Goal: Task Accomplishment & Management: Use online tool/utility

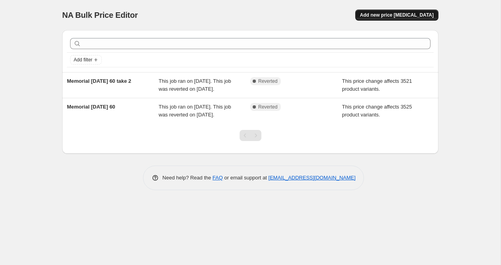
click at [382, 16] on span "Add new price [MEDICAL_DATA]" at bounding box center [397, 15] width 74 height 6
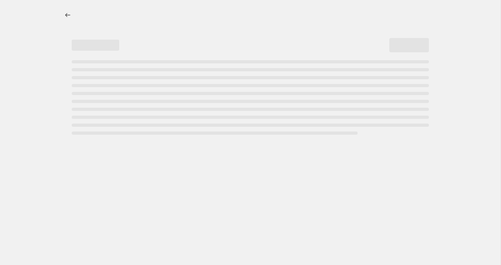
select select "percentage"
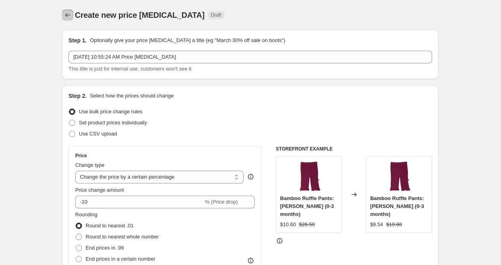
click at [70, 12] on icon "Price change jobs" at bounding box center [68, 15] width 8 height 8
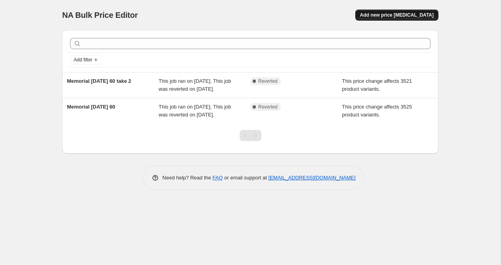
click at [376, 16] on span "Add new price [MEDICAL_DATA]" at bounding box center [397, 15] width 74 height 6
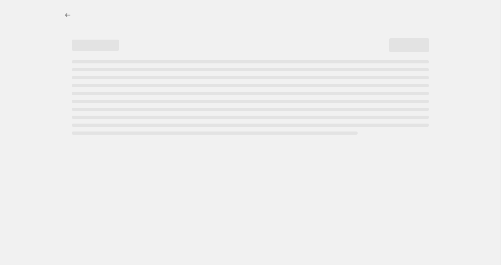
select select "percentage"
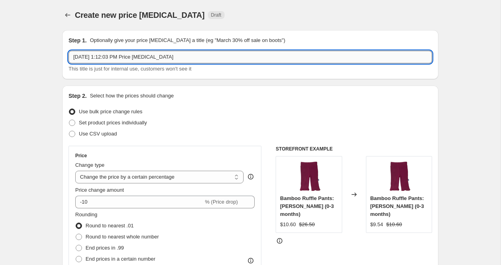
click at [124, 58] on input "Sep 18, 2025, 1:12:03 PM Price change job" at bounding box center [250, 57] width 363 height 13
type input "SLS20"
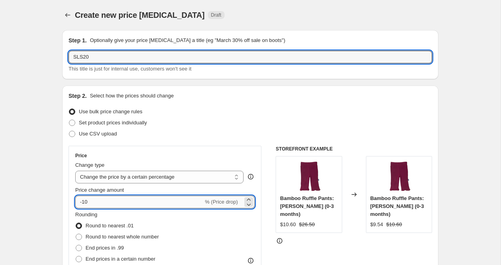
click at [95, 203] on input "-10" at bounding box center [139, 202] width 128 height 13
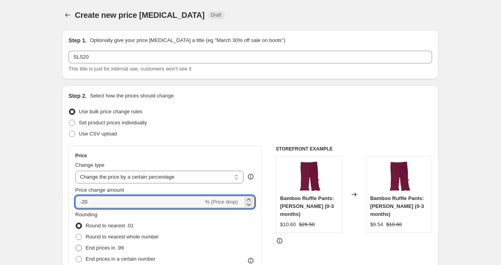
type input "-20"
click at [104, 249] on span "End prices in .99" at bounding box center [105, 248] width 38 height 6
click at [76, 245] on input "End prices in .99" at bounding box center [76, 245] width 0 height 0
radio input "true"
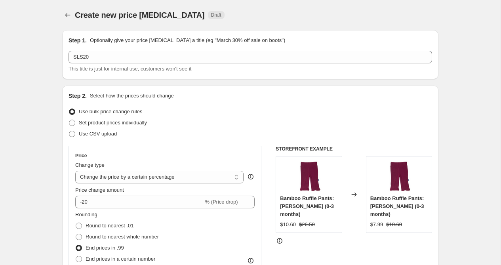
click at [67, 230] on div "Step 2. Select how the prices should change Use bulk price change rules Set pro…" at bounding box center [250, 225] width 376 height 278
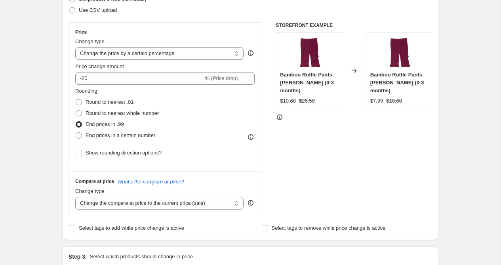
scroll to position [124, 0]
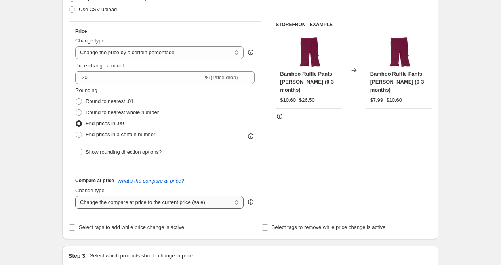
click at [230, 205] on select "Change the compare at price to the current price (sale) Change the compare at p…" at bounding box center [159, 202] width 168 height 13
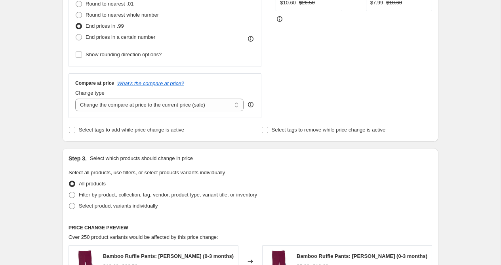
scroll to position [230, 0]
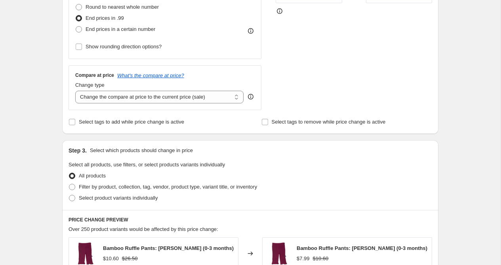
click at [252, 96] on icon at bounding box center [251, 97] width 8 height 8
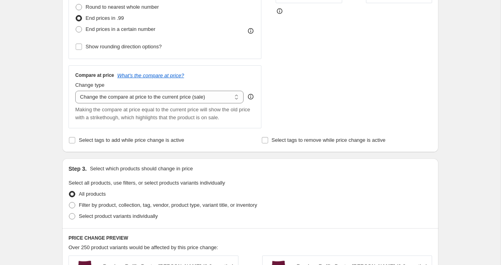
click at [323, 93] on div "STOREFRONT EXAMPLE Bamboo Ruffle Pants: Berry (0-3 months) $10.60 $26.50 Change…" at bounding box center [354, 22] width 156 height 212
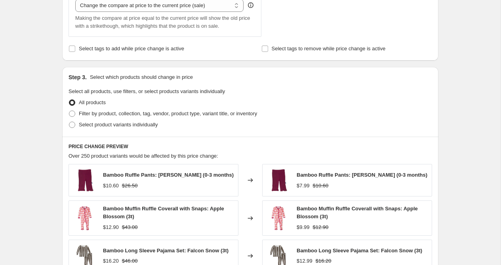
scroll to position [322, 0]
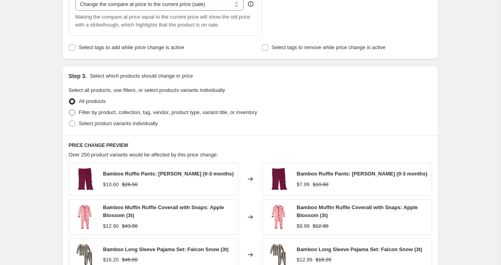
click at [74, 112] on span at bounding box center [72, 112] width 6 height 6
click at [69, 110] on input "Filter by product, collection, tag, vendor, product type, variant title, or inv…" at bounding box center [69, 109] width 0 height 0
radio input "true"
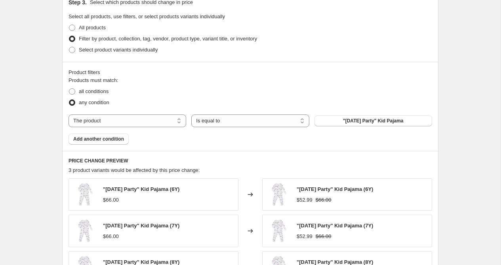
scroll to position [397, 0]
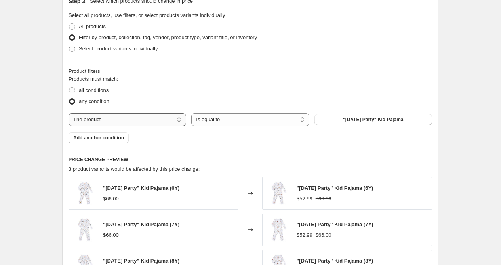
click at [158, 120] on select "The product The product's collection The product's tag The product's vendor The…" at bounding box center [128, 119] width 118 height 13
select select "tag"
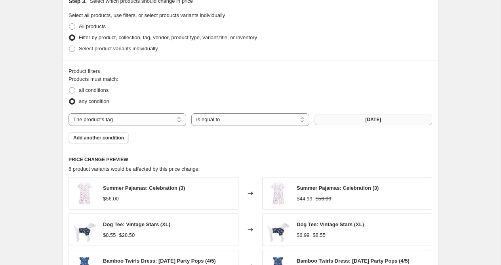
click at [358, 121] on button "4th of July" at bounding box center [373, 119] width 118 height 11
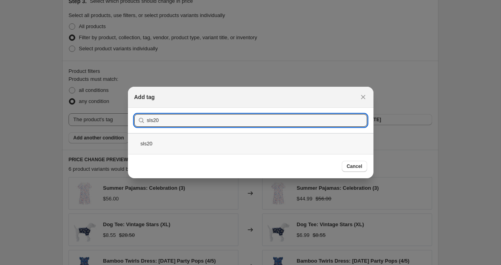
type input "sls20"
click at [208, 139] on div "sls20" at bounding box center [250, 143] width 245 height 21
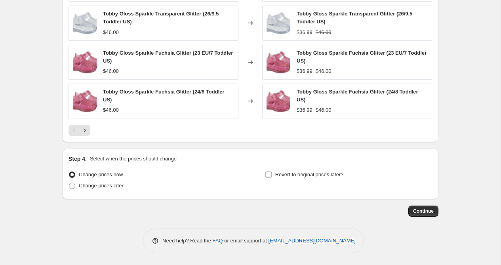
scroll to position [647, 0]
click at [114, 188] on span "Change prices later" at bounding box center [101, 186] width 45 height 6
click at [69, 183] on input "Change prices later" at bounding box center [69, 183] width 0 height 0
radio input "true"
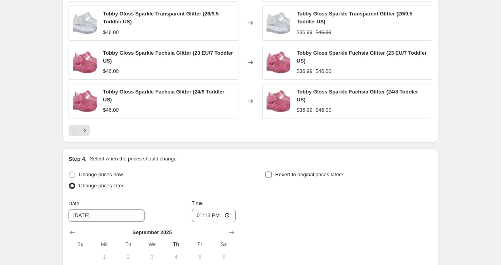
click at [270, 174] on input "Revert to original prices later?" at bounding box center [268, 174] width 6 height 6
checkbox input "true"
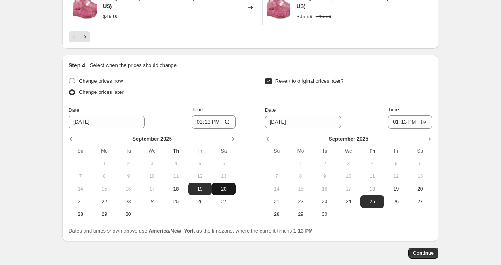
scroll to position [746, 0]
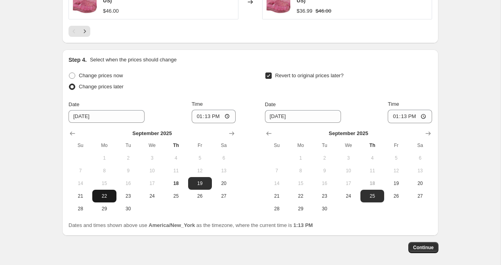
click at [109, 195] on span "22" at bounding box center [103, 196] width 17 height 6
type input "9/22/2025"
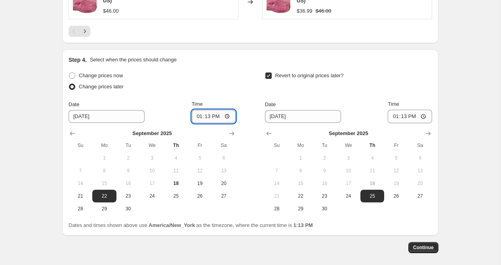
click at [197, 117] on input "13:13" at bounding box center [214, 116] width 44 height 13
type input "23:59"
click at [278, 209] on span "28" at bounding box center [276, 209] width 17 height 6
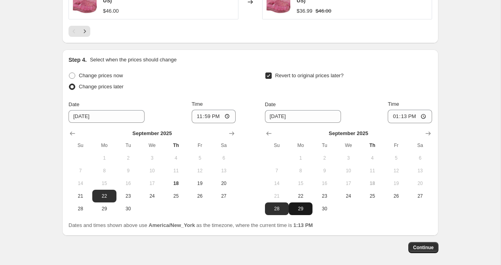
click at [296, 206] on span "29" at bounding box center [300, 209] width 17 height 6
type input "9/29/2025"
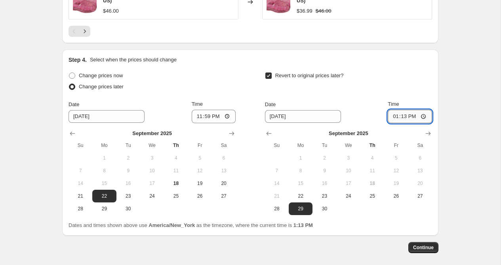
click at [408, 116] on input "13:13" at bounding box center [410, 116] width 44 height 13
type input "01:13"
click at [385, 86] on div "Revert to original prices later?" at bounding box center [348, 82] width 167 height 24
click at [413, 248] on span "Continue" at bounding box center [423, 247] width 21 height 6
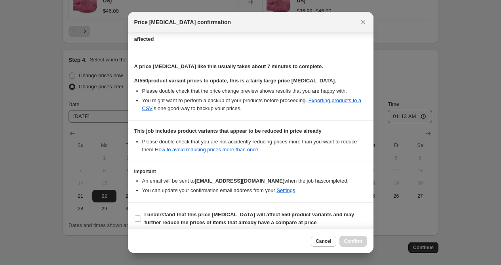
scroll to position [110, 0]
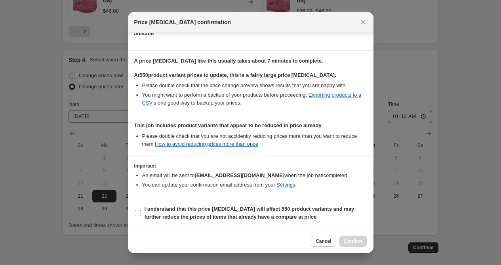
click at [138, 213] on input "I understand that this price change job will affect 550 product variants and ma…" at bounding box center [138, 213] width 6 height 6
checkbox input "true"
click at [317, 239] on span "Cancel" at bounding box center [323, 241] width 15 height 6
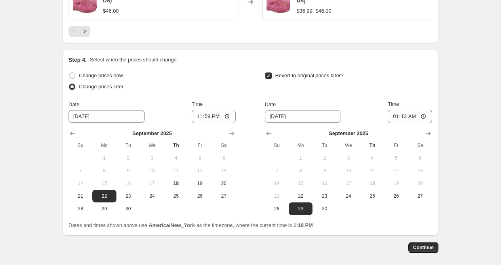
scroll to position [782, 0]
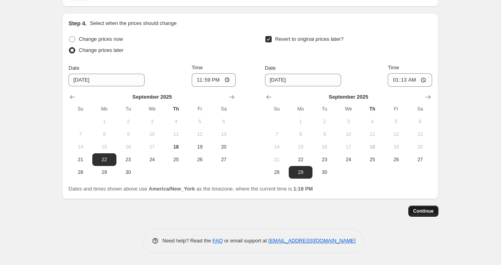
click at [420, 213] on span "Continue" at bounding box center [423, 211] width 21 height 6
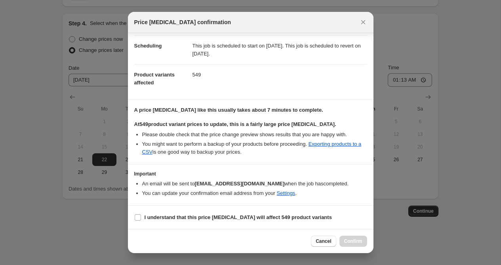
scroll to position [62, 0]
click at [138, 219] on input "I understand that this price change job will affect 549 product variants" at bounding box center [138, 217] width 6 height 6
checkbox input "true"
click at [356, 241] on span "Confirm" at bounding box center [353, 241] width 18 height 6
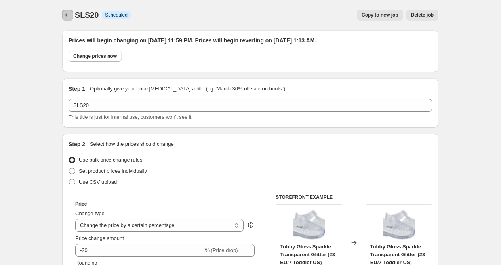
click at [66, 16] on icon "Price change jobs" at bounding box center [68, 15] width 8 height 8
